Goal: Information Seeking & Learning: Learn about a topic

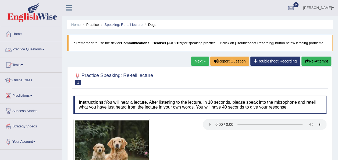
click at [40, 51] on link "Practice Questions" at bounding box center [30, 48] width 61 height 13
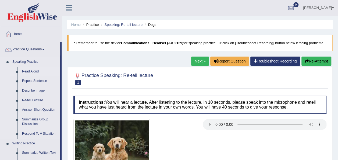
click at [35, 70] on link "Read Aloud" at bounding box center [40, 72] width 41 height 10
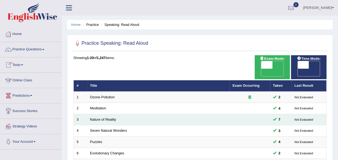
click at [99, 114] on td "Nature of Reality" at bounding box center [158, 119] width 142 height 11
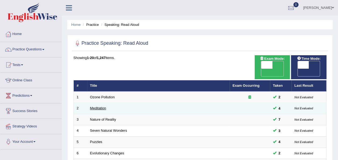
click at [101, 106] on link "Meditation" at bounding box center [98, 108] width 16 height 4
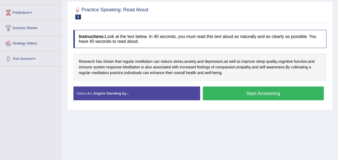
scroll to position [85, 0]
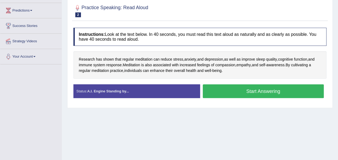
click at [237, 91] on button "Start Answering" at bounding box center [263, 91] width 121 height 14
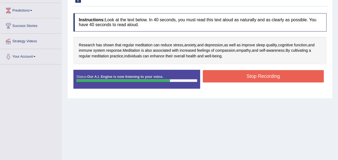
click at [257, 75] on button "Stop Recording" at bounding box center [263, 76] width 121 height 12
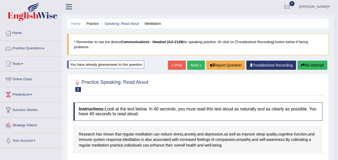
scroll to position [0, 0]
